Goal: Task Accomplishment & Management: Manage account settings

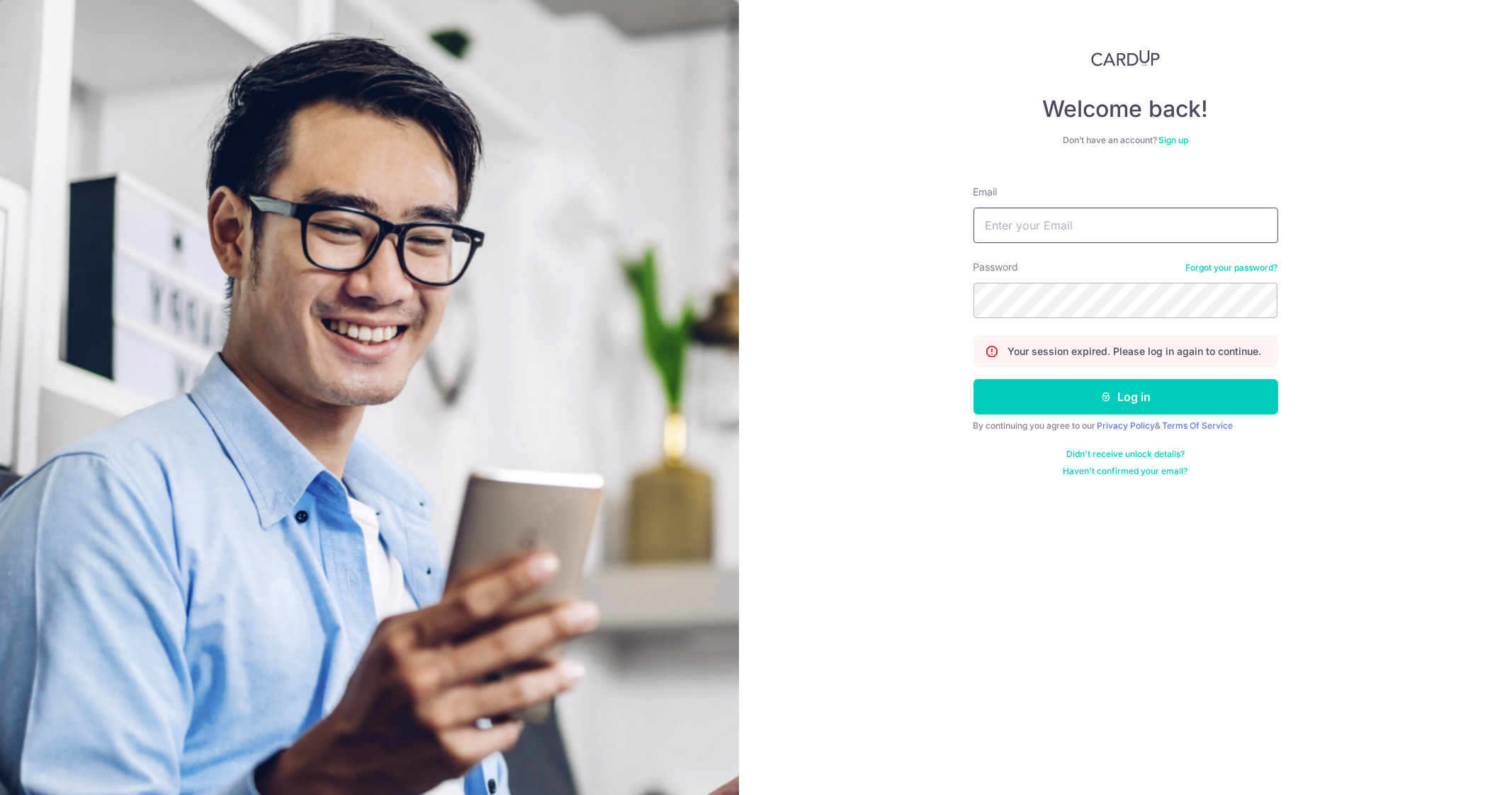
click at [1019, 224] on input "Email" at bounding box center [1126, 225] width 304 height 35
click at [1026, 218] on input "Email" at bounding box center [1126, 225] width 304 height 35
type input "[EMAIL_ADDRESS][DOMAIN_NAME]"
click at [973, 379] on button "Log in" at bounding box center [1126, 396] width 304 height 35
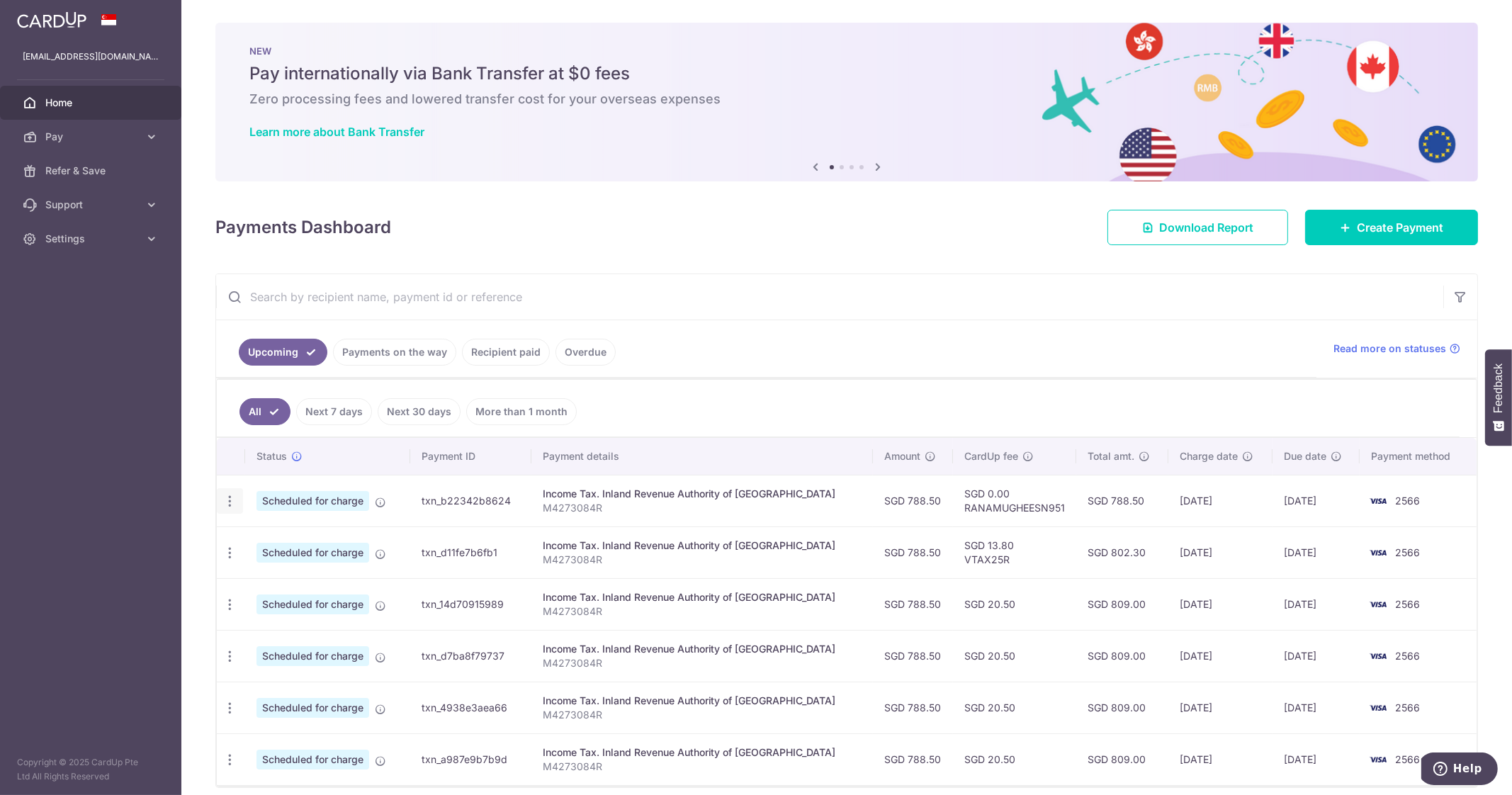
click at [232, 504] on icon "button" at bounding box center [230, 501] width 15 height 15
click at [278, 537] on span "Update payment" at bounding box center [305, 539] width 96 height 17
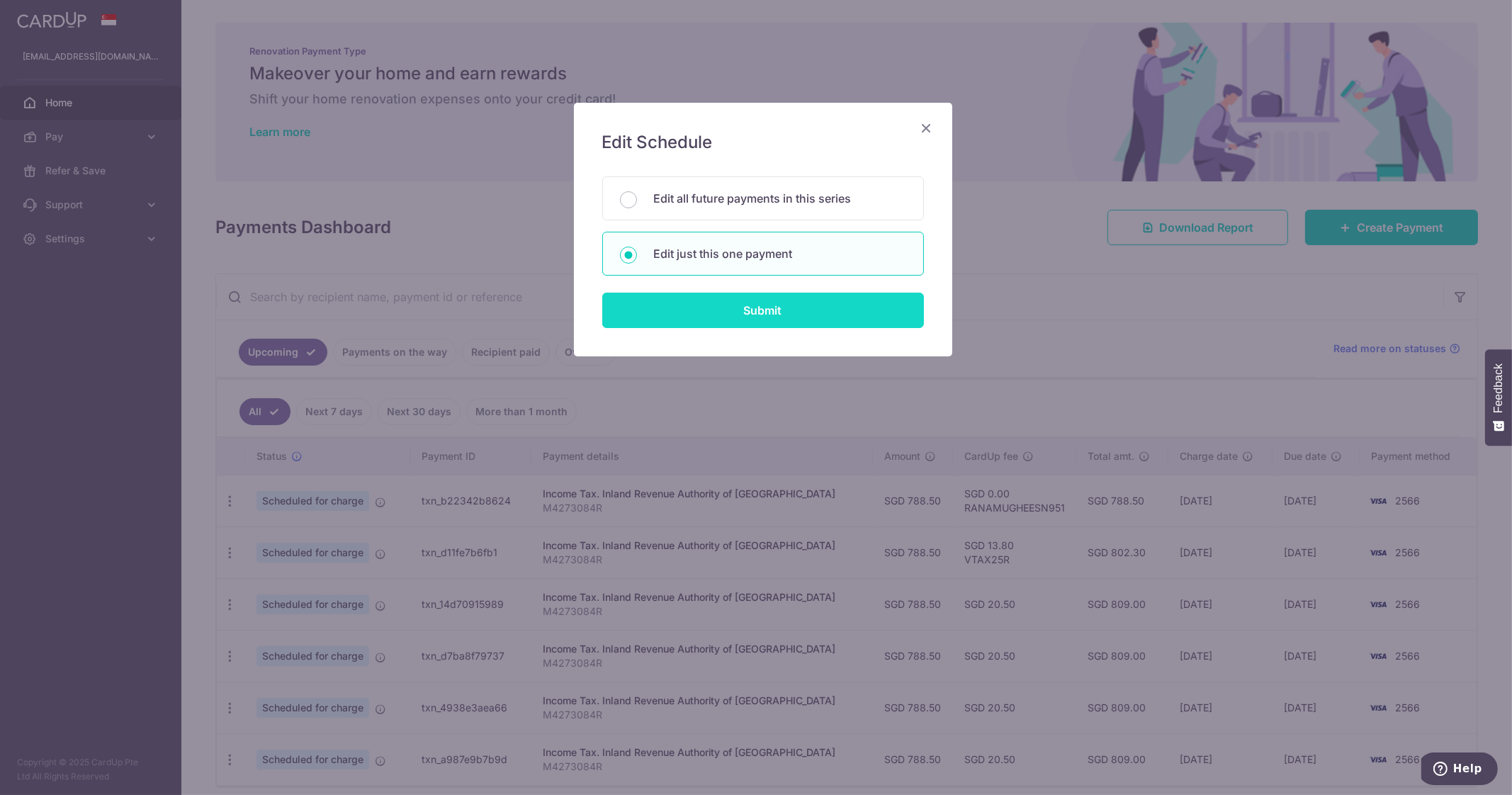
click at [784, 313] on input "Submit" at bounding box center [763, 310] width 321 height 35
radio input "true"
type input "788.50"
type input "08/10/2025"
type input "M4273084R"
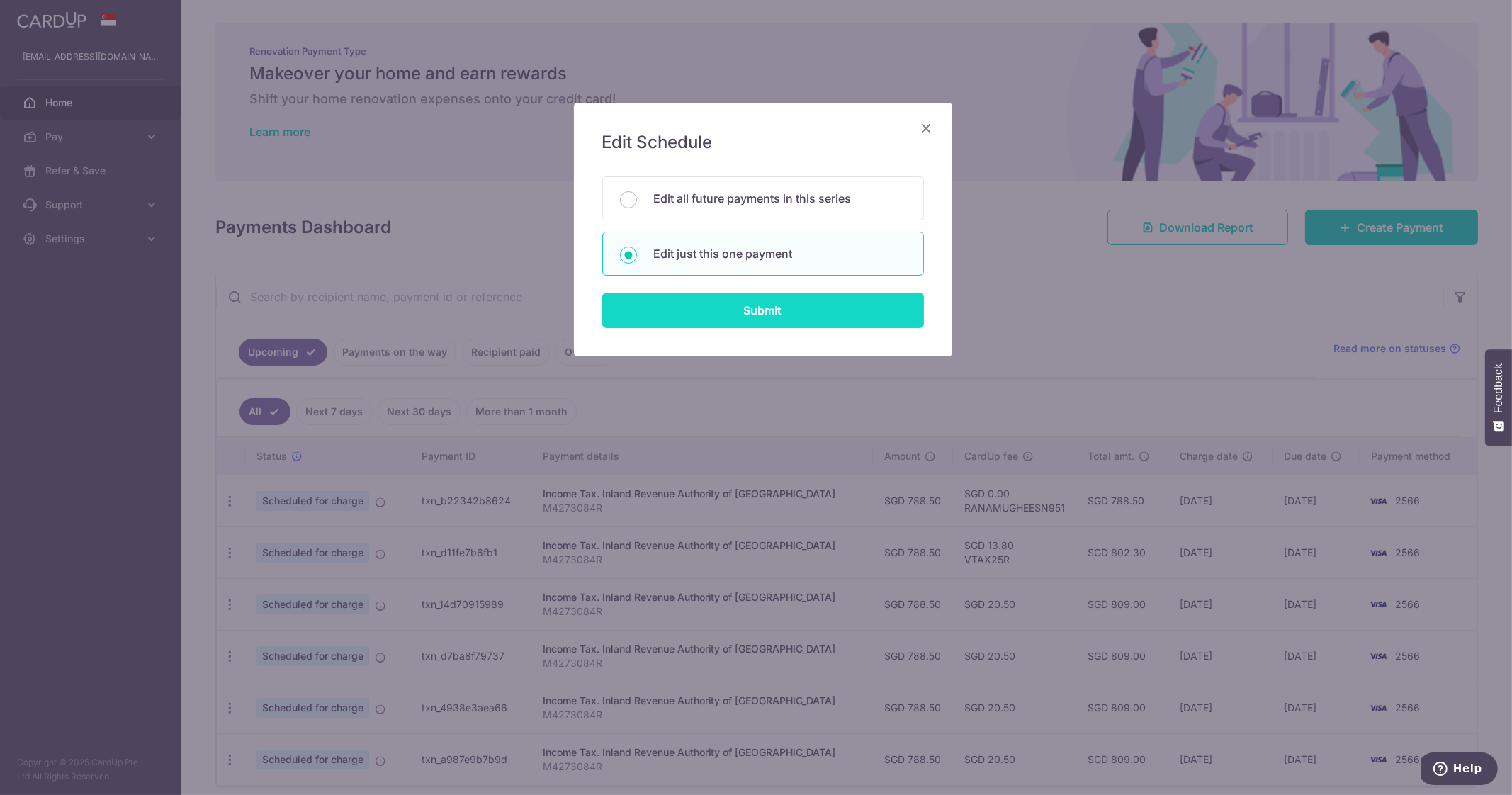
type input "RANAMUGHEESN951"
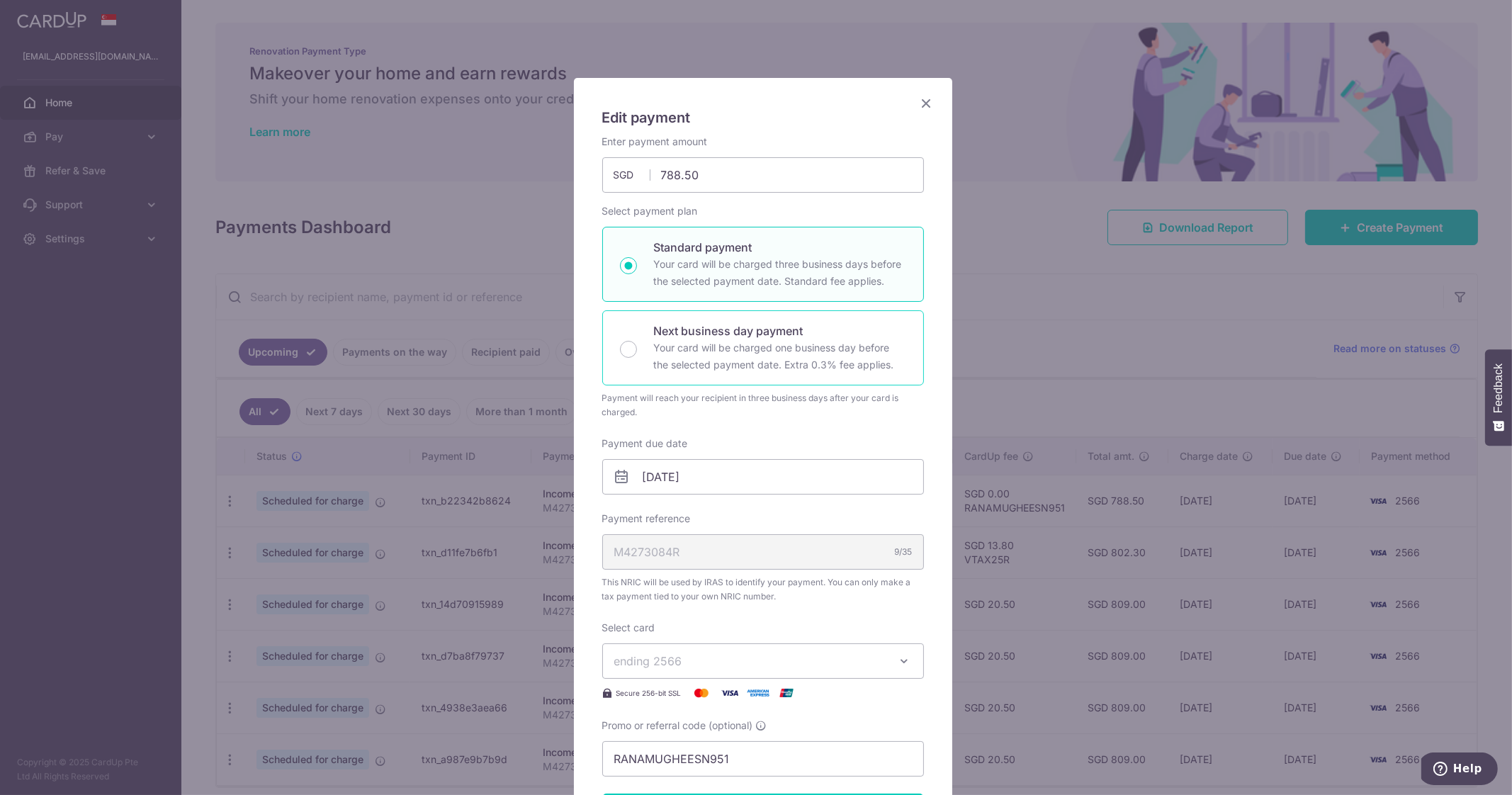
scroll to position [88, 0]
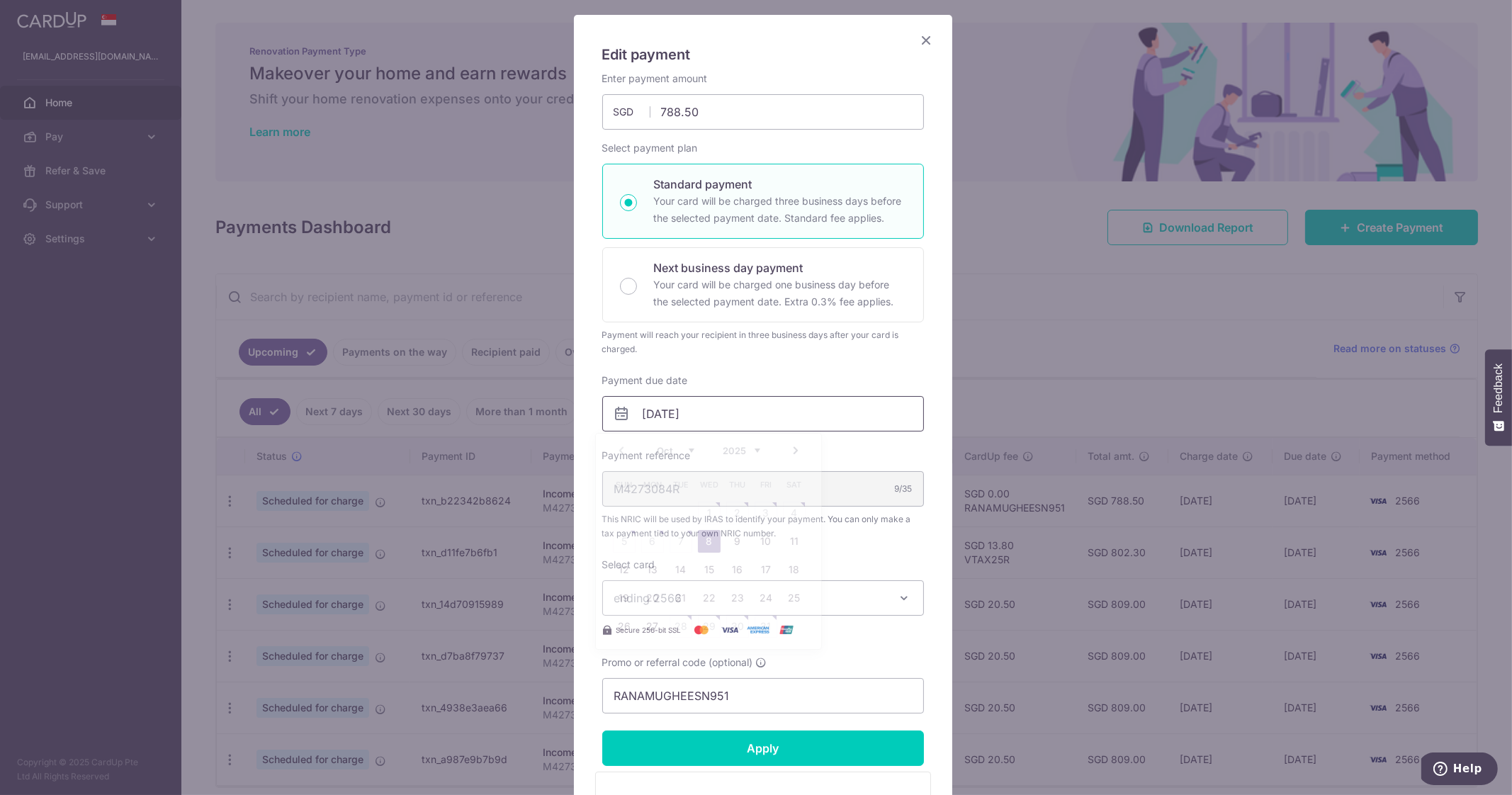
click at [765, 407] on input "08/10/2025" at bounding box center [763, 413] width 321 height 35
click at [659, 571] on link "13" at bounding box center [652, 569] width 23 height 23
type input "13/10/2025"
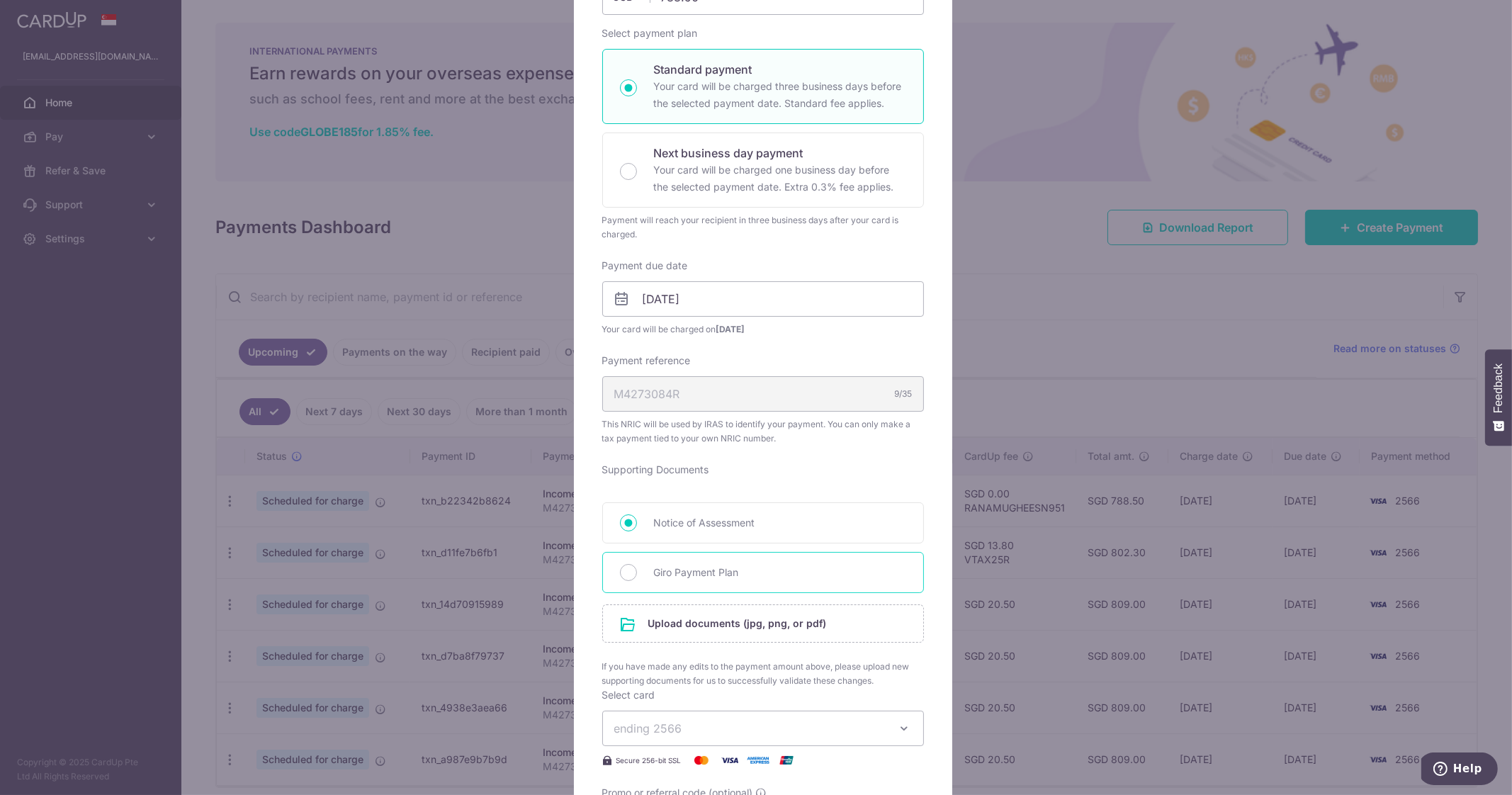
scroll to position [266, 0]
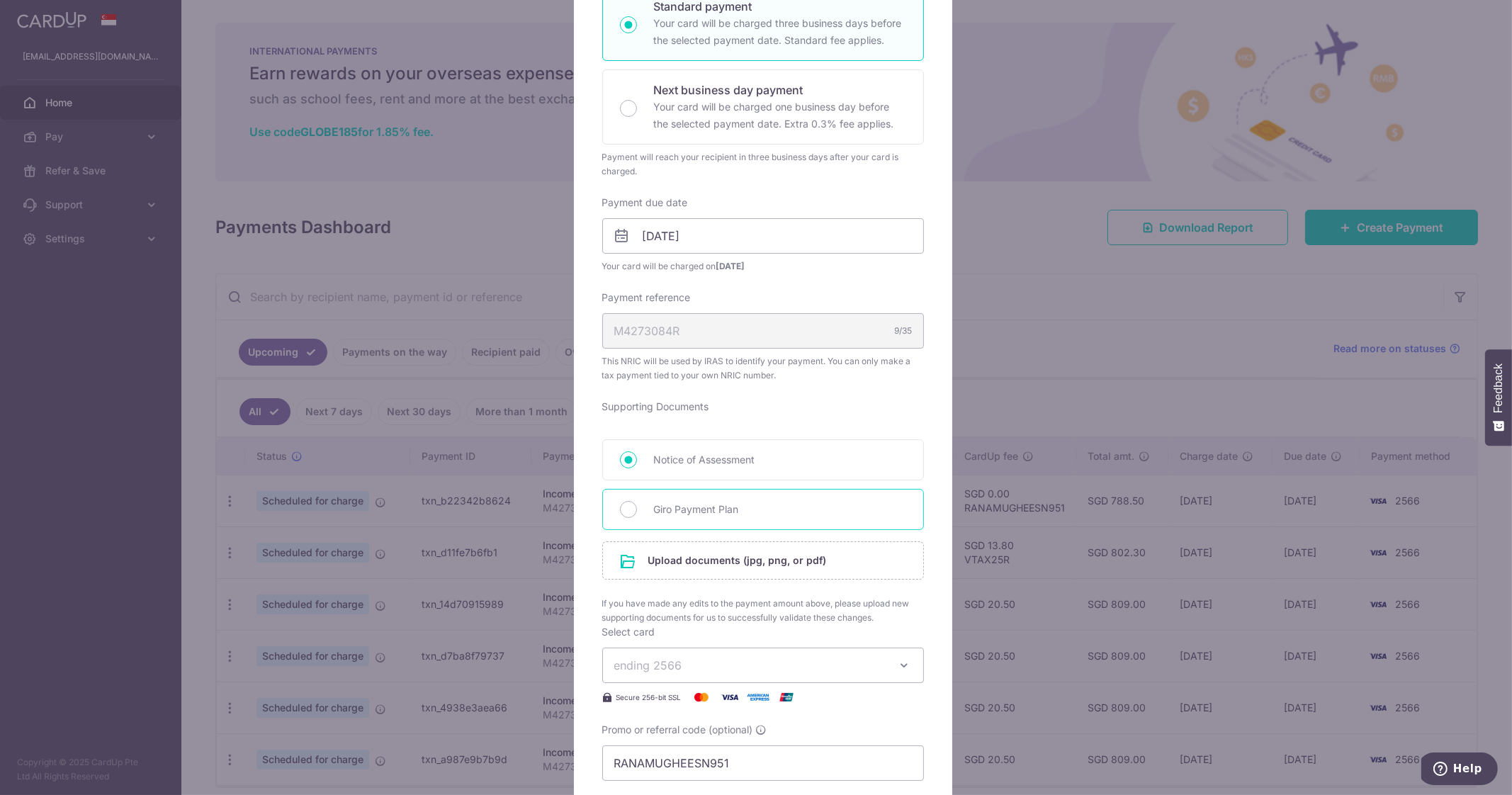
click at [708, 510] on span "Giro Payment Plan" at bounding box center [780, 509] width 252 height 17
click at [637, 510] on input "Giro Payment Plan" at bounding box center [628, 509] width 17 height 17
radio input "true"
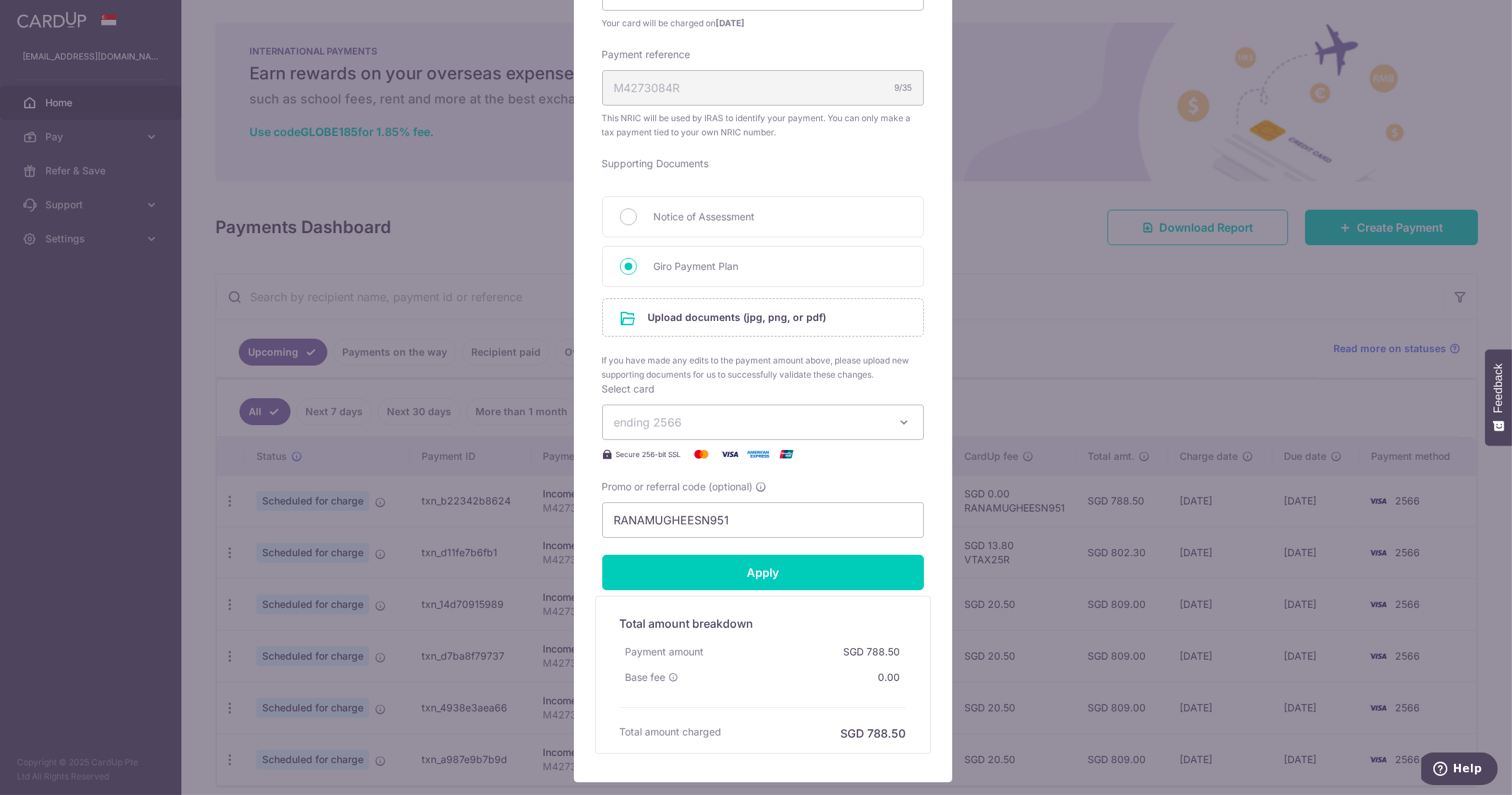
scroll to position [531, 0]
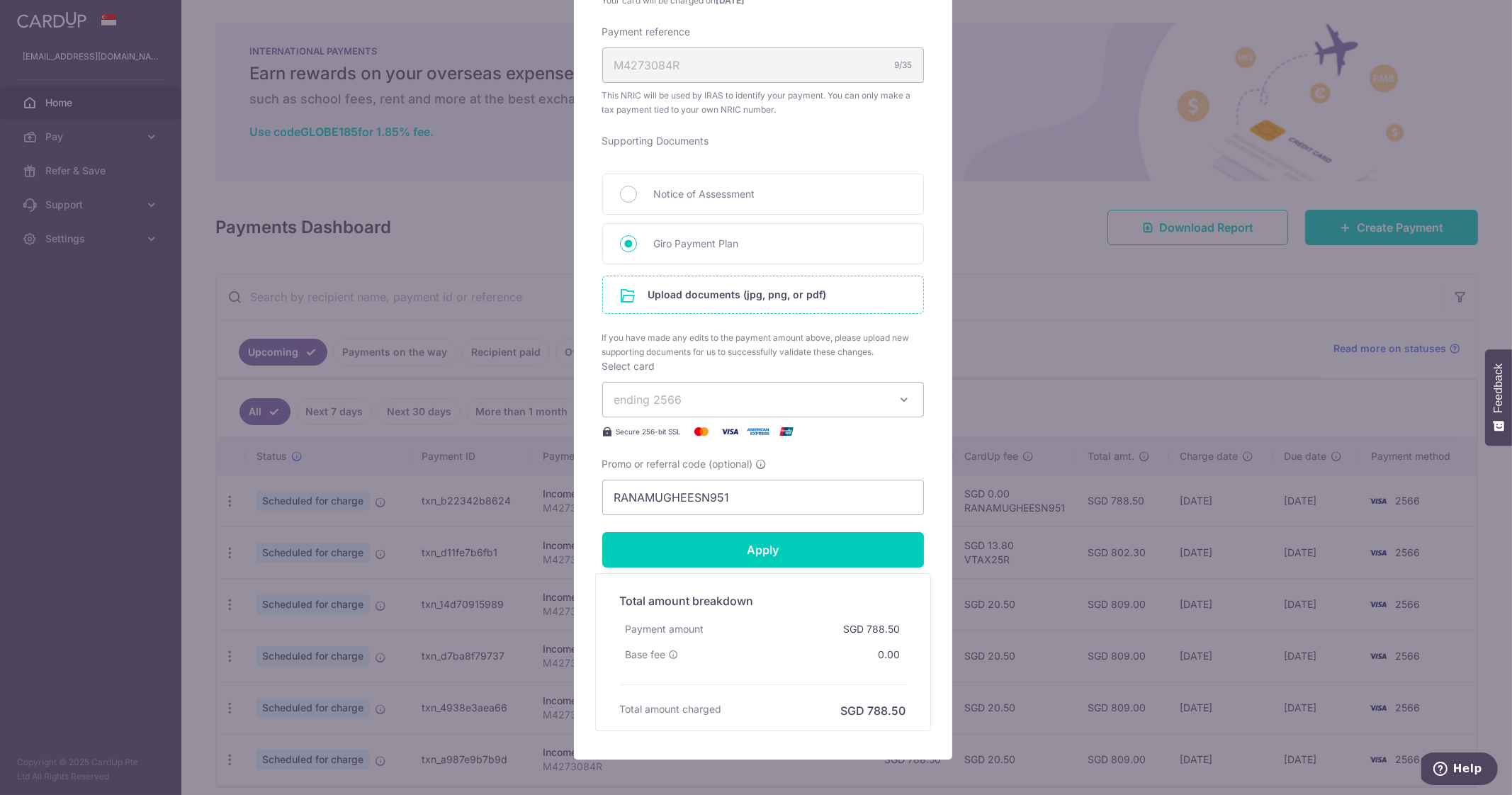
click at [670, 288] on input "file" at bounding box center [764, 294] width 321 height 37
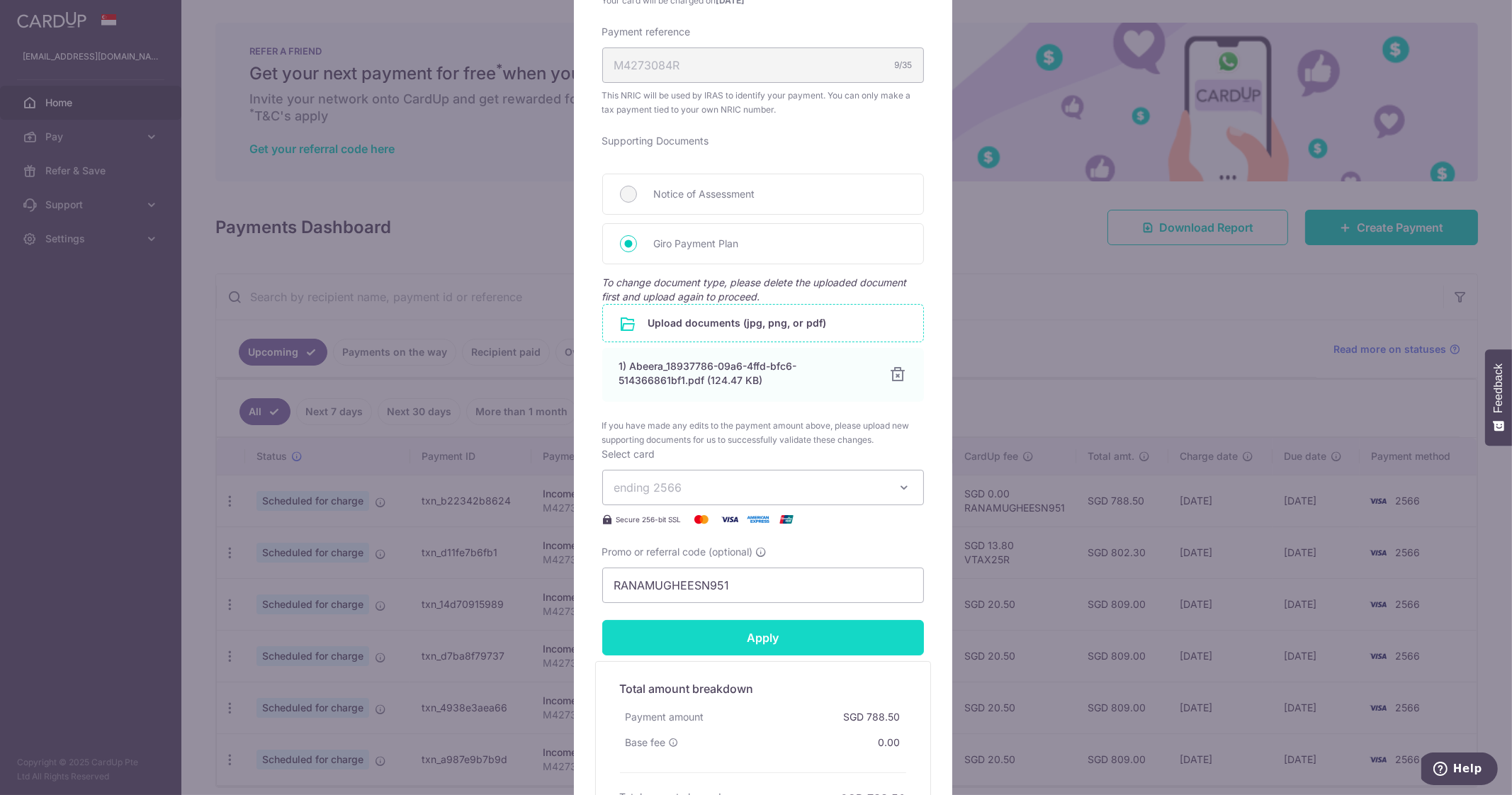
click at [865, 646] on input "Apply" at bounding box center [763, 637] width 321 height 35
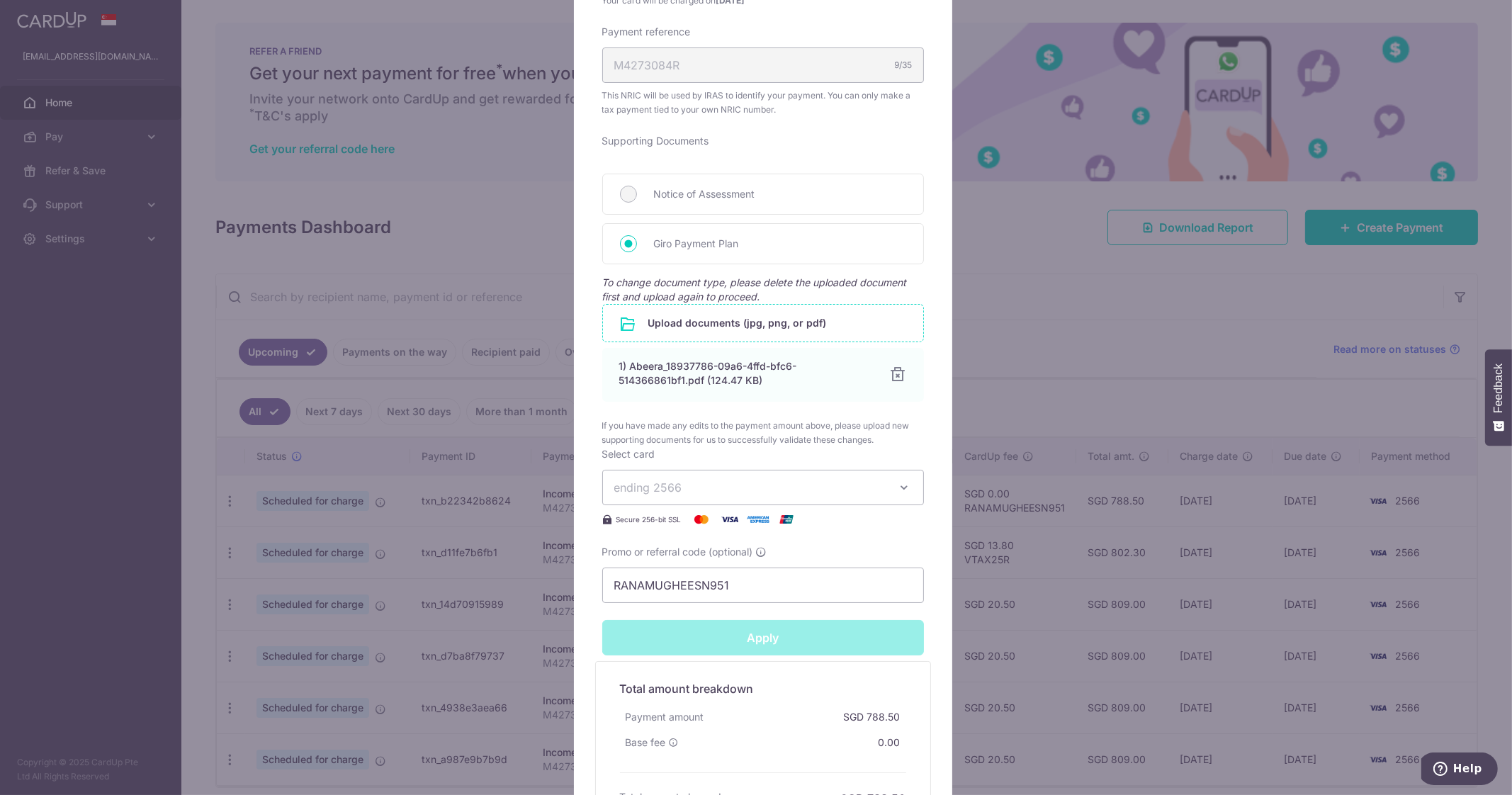
type input "Successfully Applied"
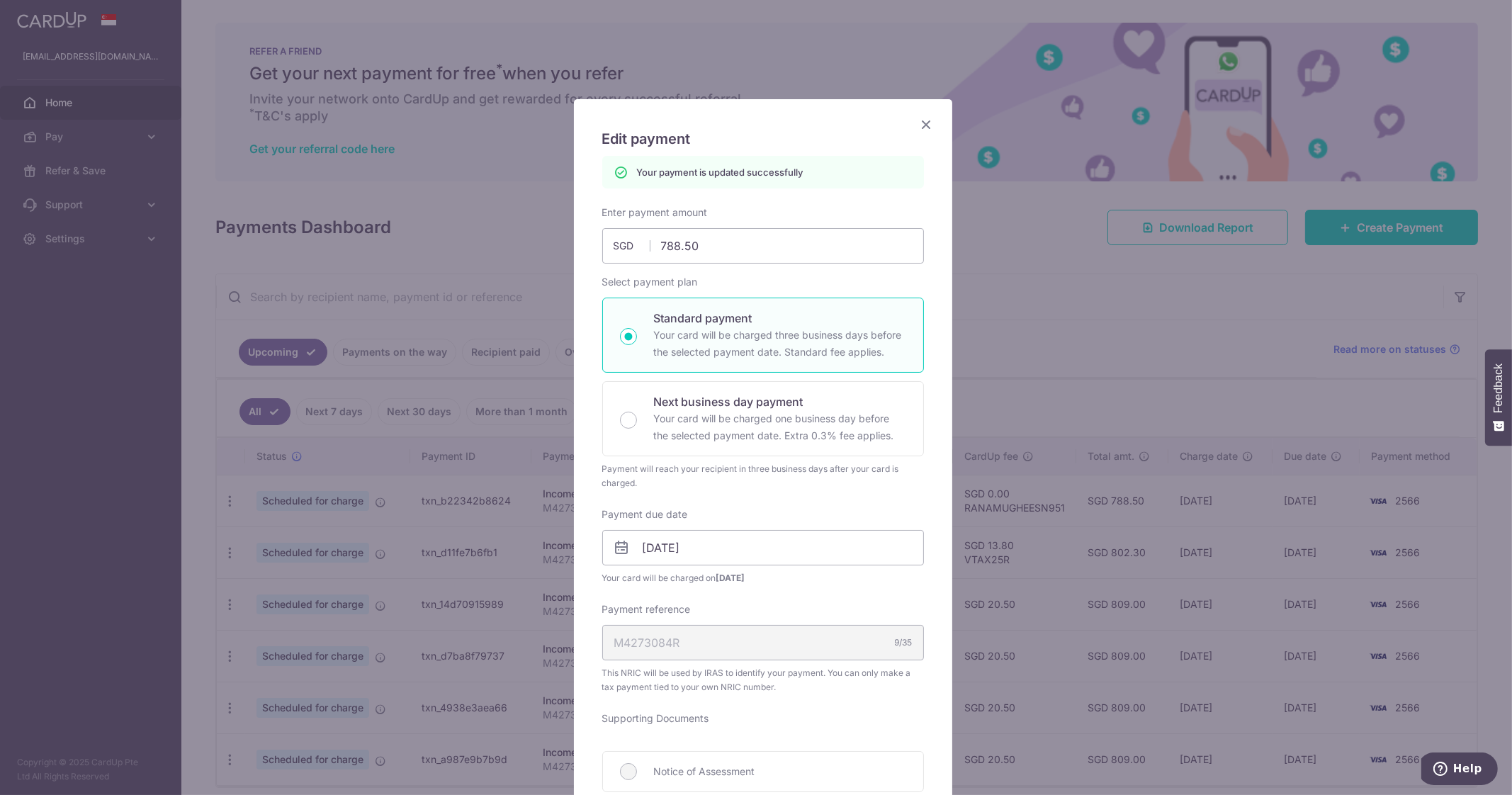
scroll to position [0, 0]
click at [919, 125] on icon "Close" at bounding box center [927, 128] width 17 height 18
